Goal: Transaction & Acquisition: Purchase product/service

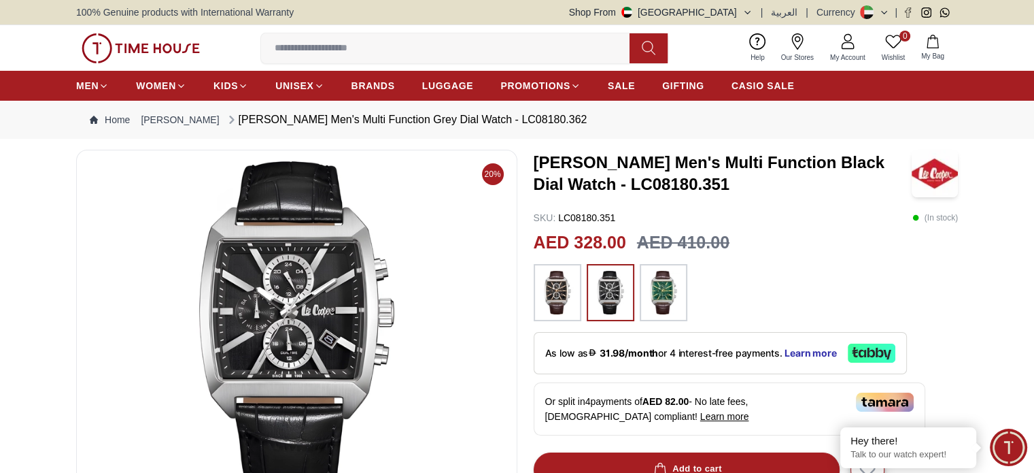
click at [713, 178] on h3 "[PERSON_NAME] Men's Multi Function Black Dial Watch - LC08180.351" at bounding box center [723, 174] width 378 height 44
click at [316, 288] on img at bounding box center [297, 324] width 418 height 326
click at [746, 90] on span "CASIO SALE" at bounding box center [763, 86] width 63 height 14
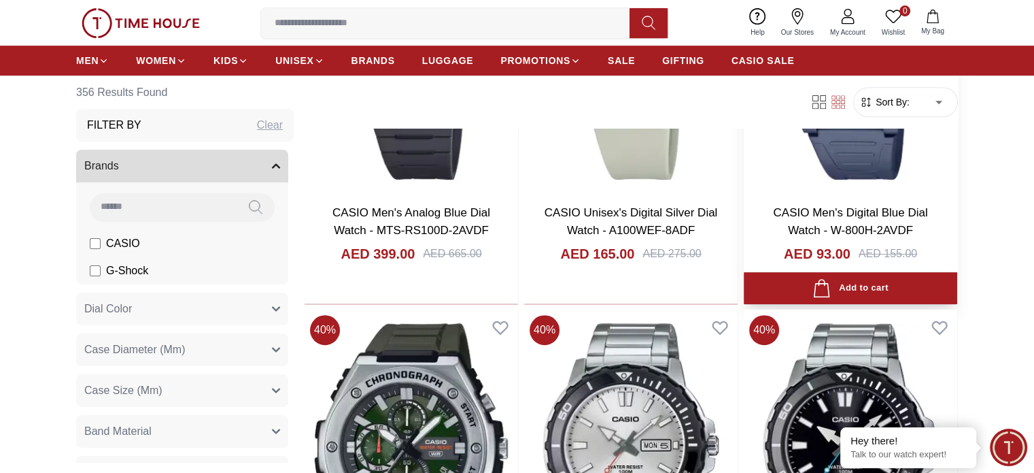
scroll to position [458, 0]
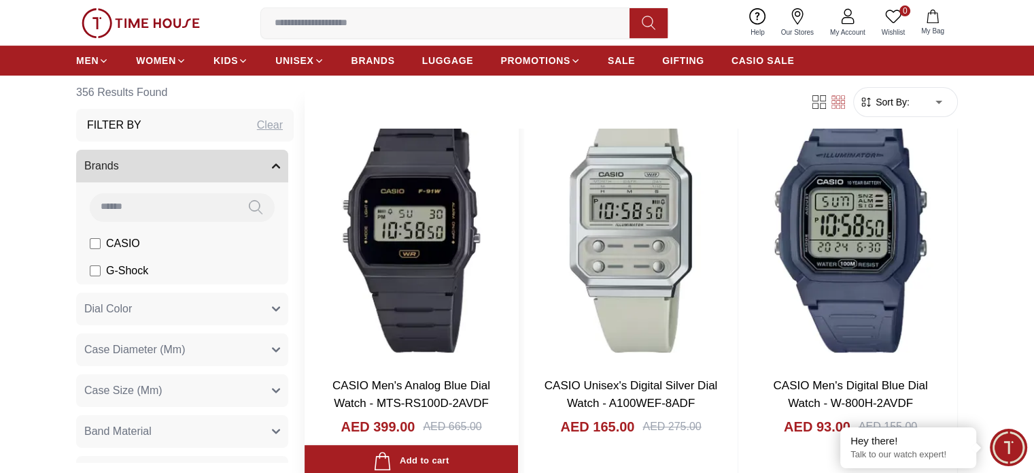
click at [386, 236] on img at bounding box center [412, 225] width 214 height 281
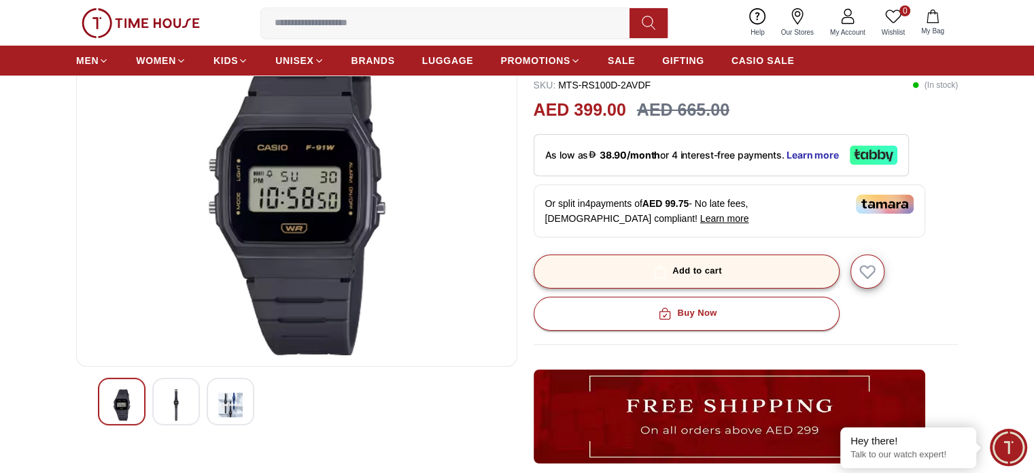
scroll to position [136, 0]
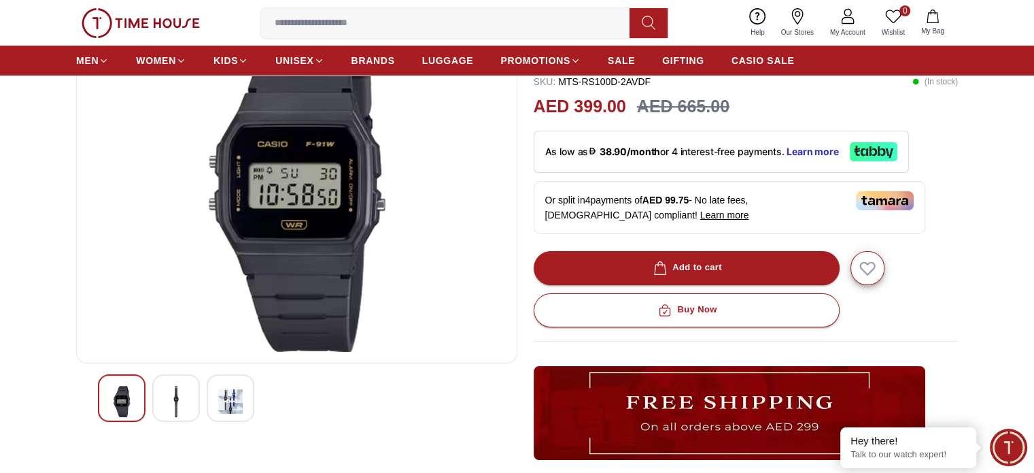
click at [294, 276] on img at bounding box center [297, 188] width 418 height 326
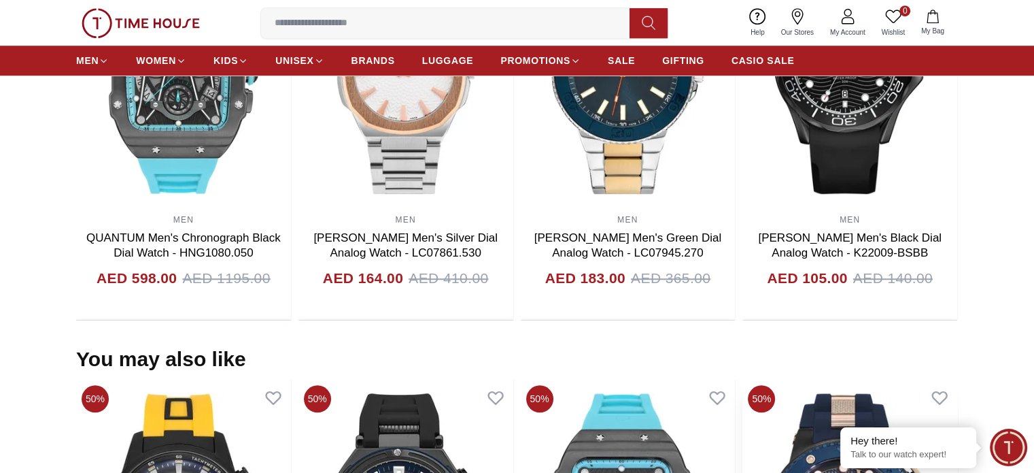
scroll to position [1156, 0]
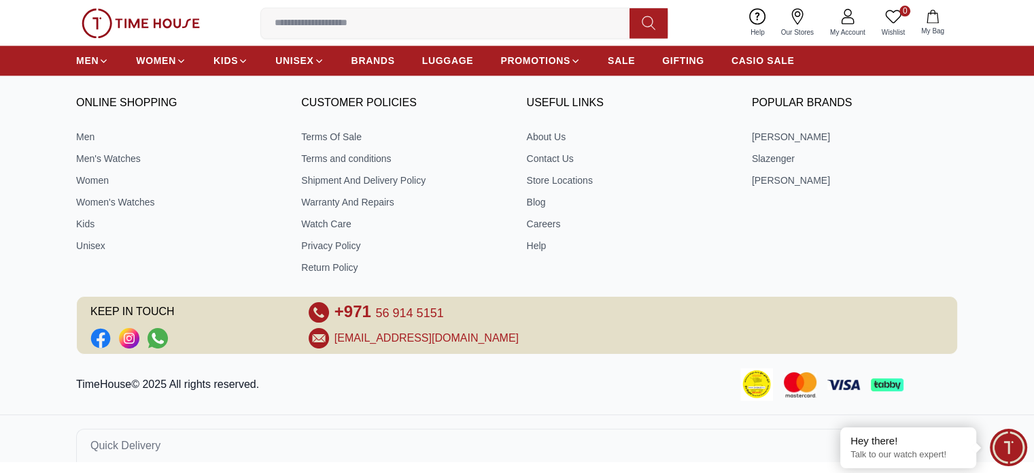
scroll to position [1813, 0]
